Goal: Obtain resource: Download file/media

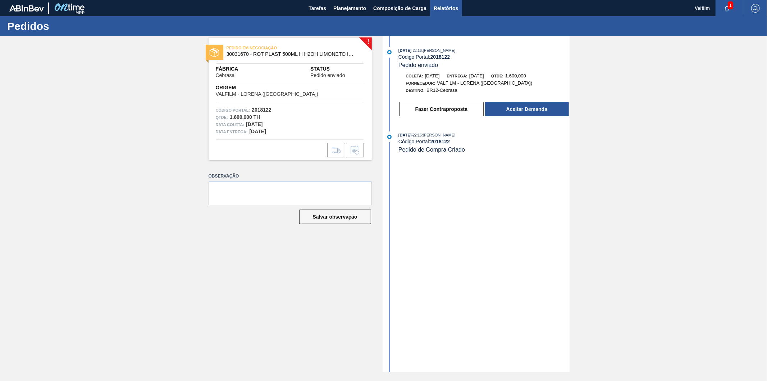
click at [440, 5] on span "Relatórios" at bounding box center [446, 8] width 24 height 9
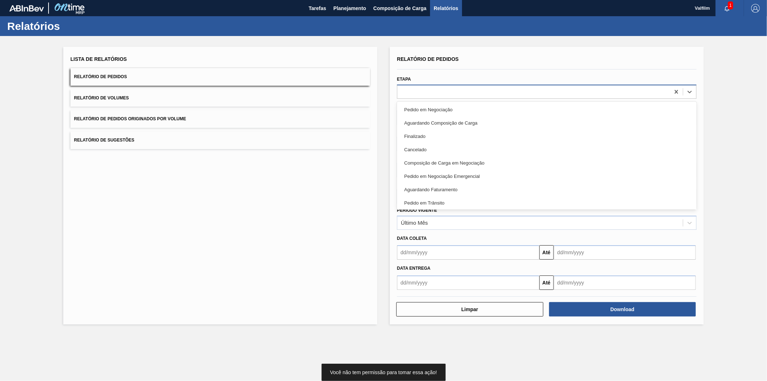
click at [436, 85] on div at bounding box center [547, 92] width 300 height 14
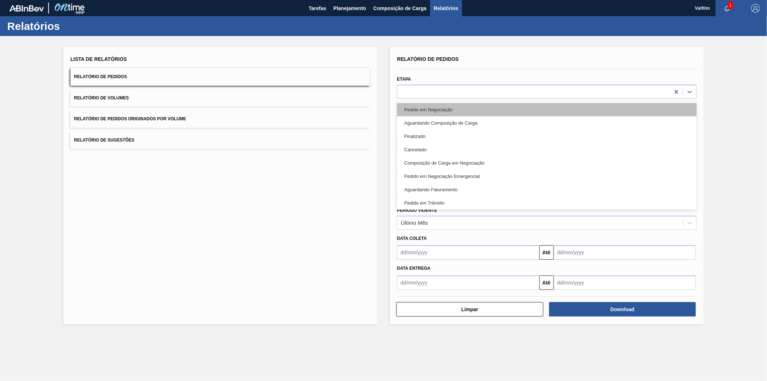
click at [432, 109] on div "Pedido em Negociação" at bounding box center [547, 109] width 300 height 13
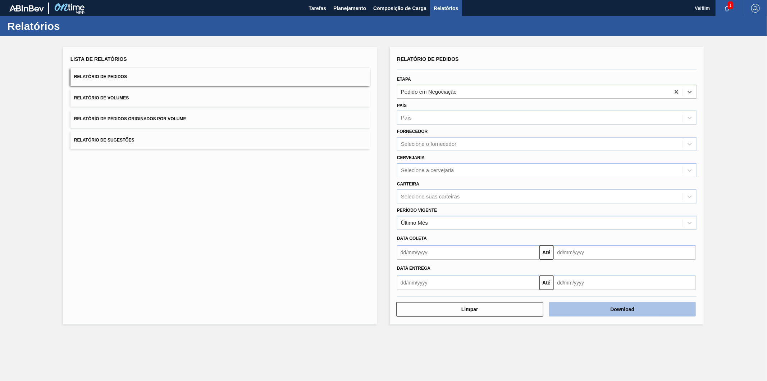
click at [545, 256] on button "Download" at bounding box center [622, 309] width 147 height 14
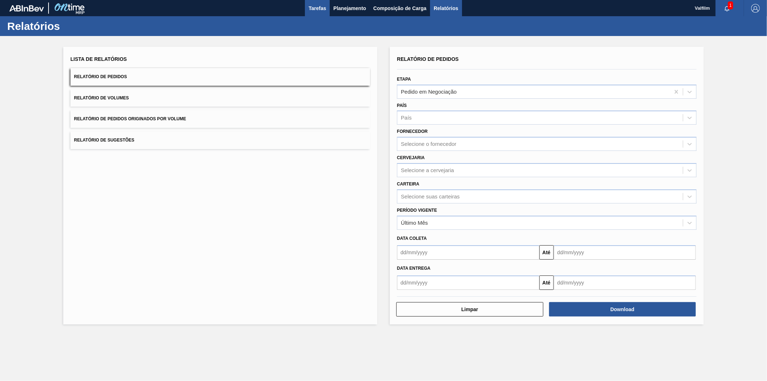
click at [314, 5] on span "Tarefas" at bounding box center [318, 8] width 18 height 9
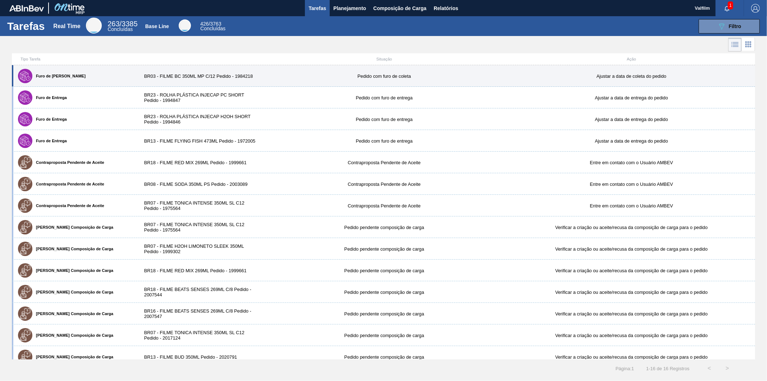
click at [214, 76] on div "BR03 - FILME BC 350ML MP C/12 Pedido - 1984218" at bounding box center [199, 75] width 124 height 5
